Goal: Transaction & Acquisition: Purchase product/service

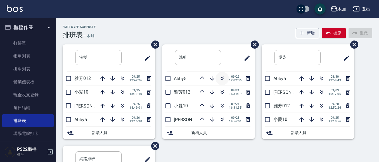
click at [219, 77] on icon "button" at bounding box center [222, 78] width 7 height 7
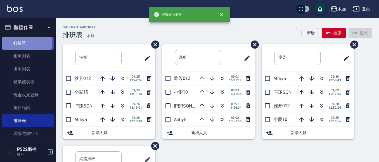
click at [25, 42] on link "打帳單" at bounding box center [27, 43] width 51 height 13
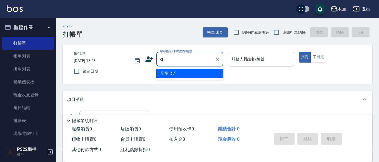
type input "c"
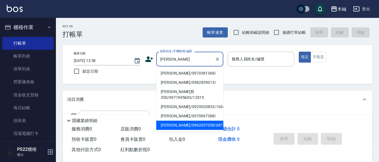
click at [204, 121] on li "[PERSON_NAME]/0962057058/687" at bounding box center [189, 125] width 67 height 9
type input "[PERSON_NAME]/0962057058/687"
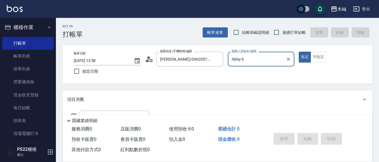
type input "Abby-5"
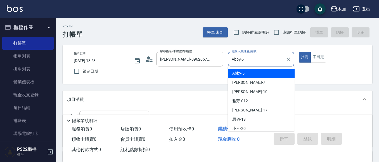
click at [243, 58] on input "Abby-5" at bounding box center [256, 59] width 53 height 10
click at [241, 74] on span "Abby -5" at bounding box center [238, 73] width 12 height 6
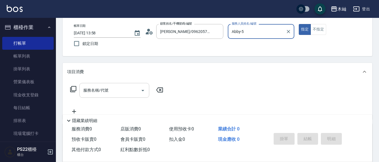
scroll to position [28, 0]
click at [110, 89] on input "服務名稱/代號" at bounding box center [110, 90] width 56 height 10
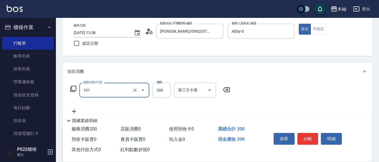
type input "洗髮(101)"
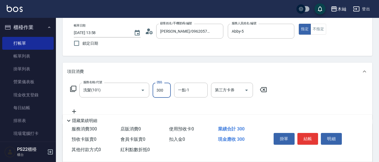
type input "300"
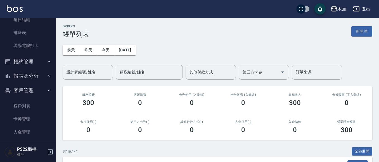
scroll to position [56, 0]
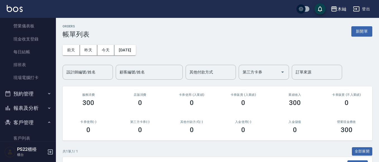
click at [26, 101] on button "報表及分析" at bounding box center [27, 108] width 51 height 15
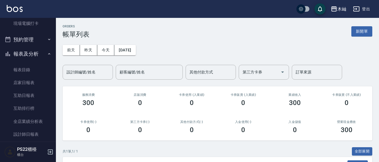
scroll to position [112, 0]
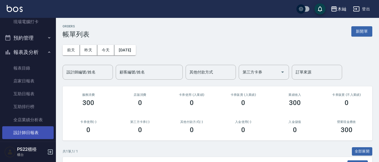
click at [25, 130] on link "設計師日報表" at bounding box center [27, 132] width 51 height 13
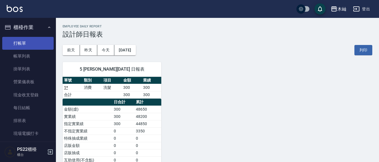
click at [23, 37] on link "打帳單" at bounding box center [27, 43] width 51 height 13
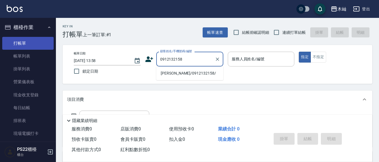
type input "0912132158"
click at [16, 45] on link "打帳單" at bounding box center [27, 43] width 51 height 13
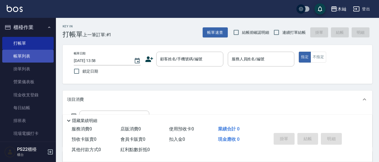
click at [24, 52] on link "帳單列表" at bounding box center [27, 56] width 51 height 13
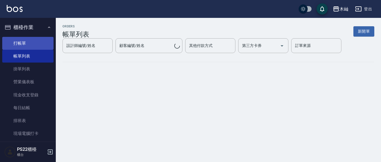
click at [30, 41] on link "打帳單" at bounding box center [27, 43] width 51 height 13
